Goal: Transaction & Acquisition: Purchase product/service

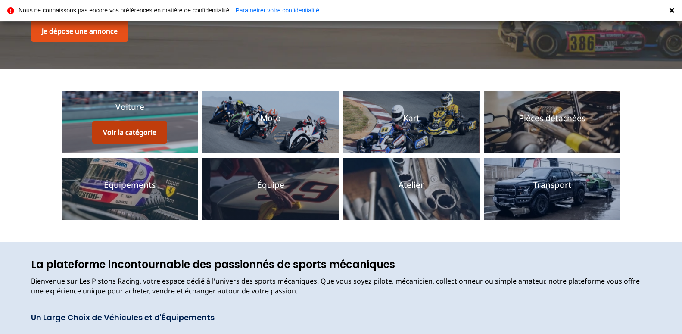
scroll to position [146, 0]
click at [125, 132] on button "Voir la catégorie" at bounding box center [129, 132] width 75 height 22
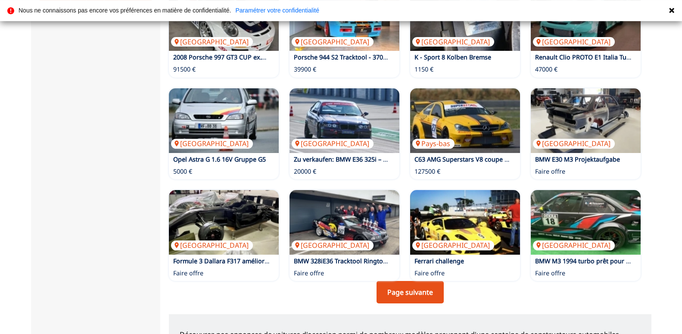
scroll to position [516, 0]
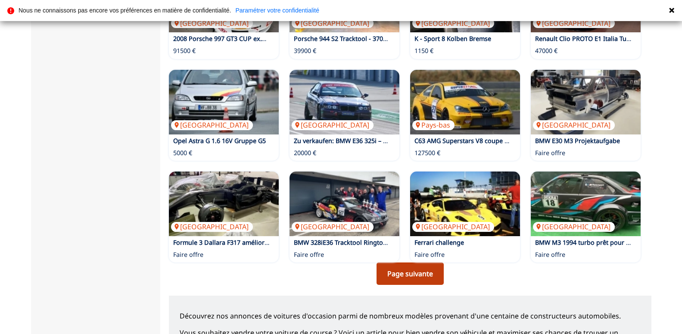
click at [406, 271] on link "Page suivante" at bounding box center [409, 273] width 67 height 22
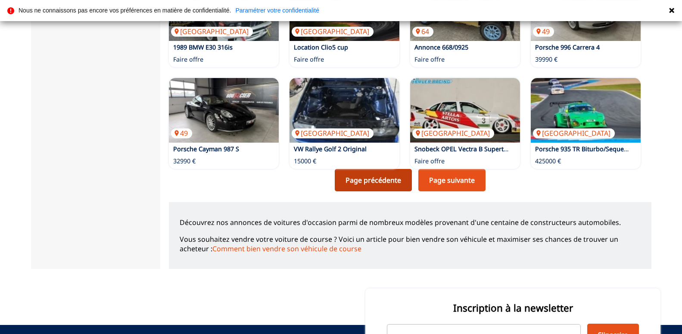
scroll to position [615, 0]
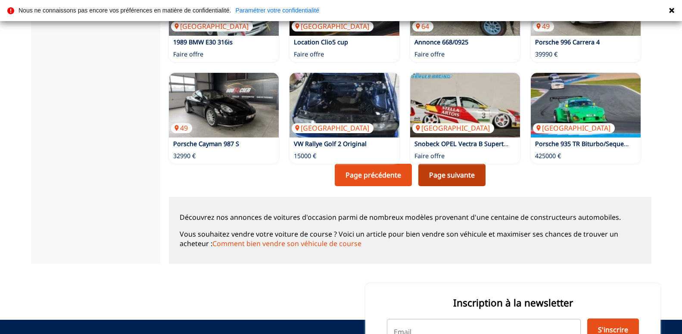
click at [448, 171] on link "Page suivante" at bounding box center [451, 175] width 67 height 22
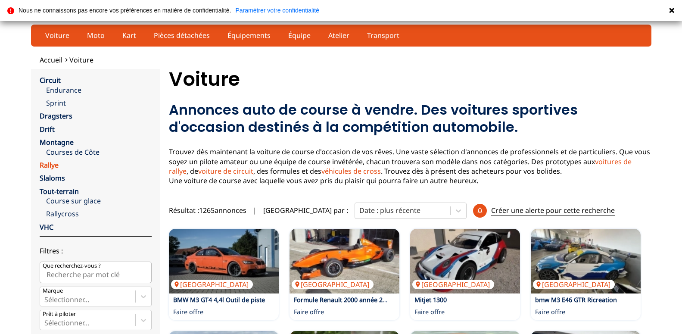
click at [44, 164] on link "Rallye" at bounding box center [49, 164] width 19 height 9
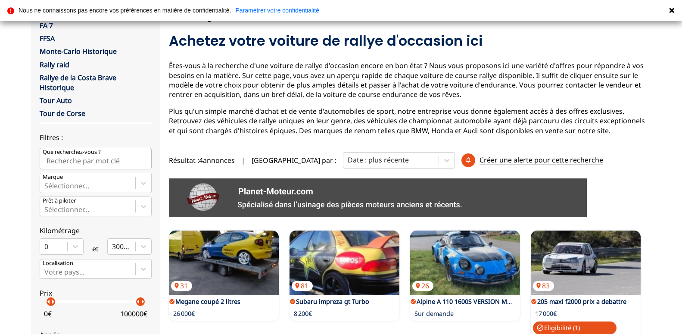
scroll to position [88, 0]
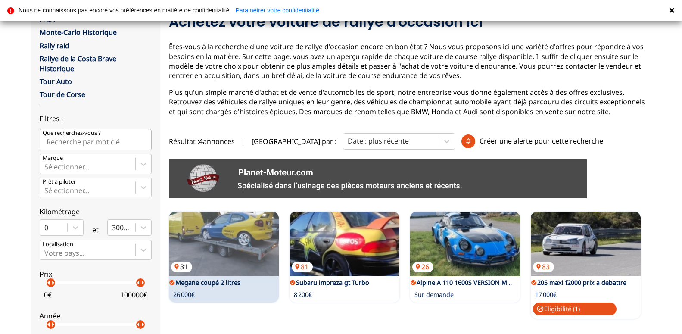
click at [243, 236] on img at bounding box center [224, 243] width 110 height 65
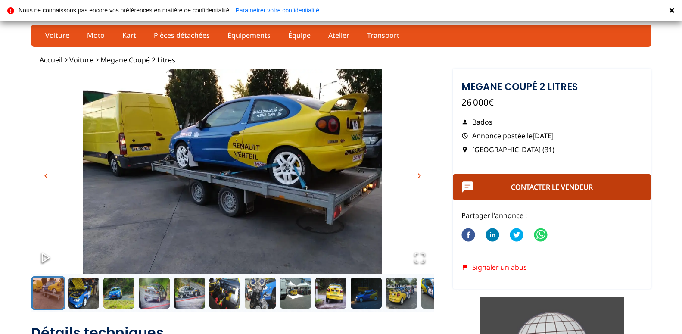
click at [482, 196] on button "Contacter le vendeur" at bounding box center [552, 187] width 199 height 26
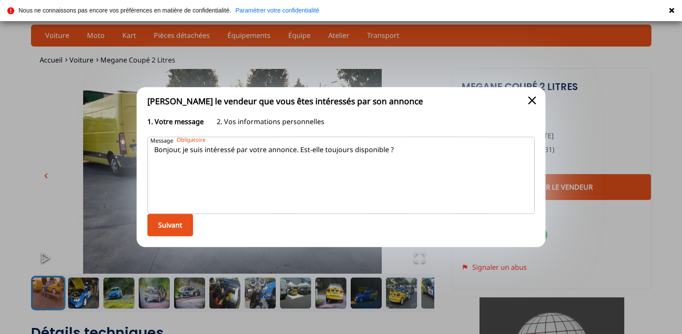
click at [535, 93] on span "close" at bounding box center [532, 100] width 14 height 14
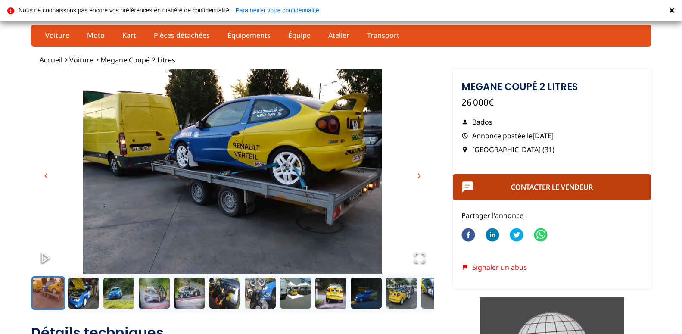
click at [542, 187] on button "Contacter le vendeur" at bounding box center [552, 187] width 199 height 26
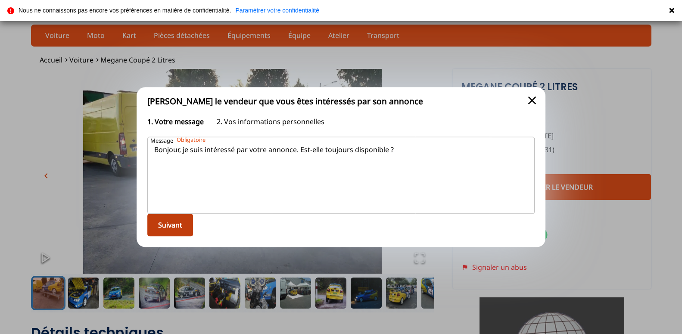
click at [173, 236] on button "Suivant" at bounding box center [170, 225] width 46 height 22
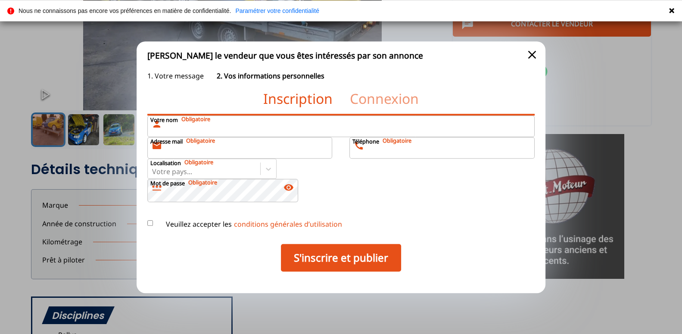
scroll to position [176, 0]
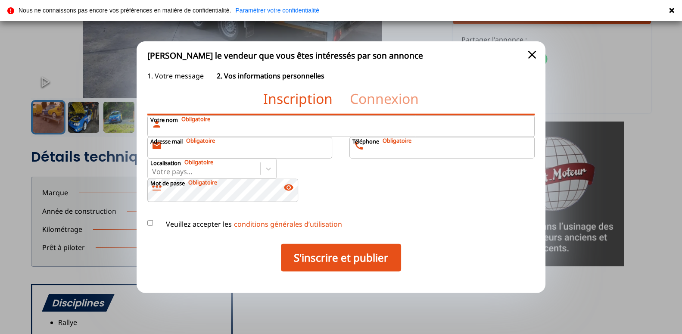
click at [671, 9] on icon at bounding box center [671, 10] width 5 height 5
